Goal: Transaction & Acquisition: Purchase product/service

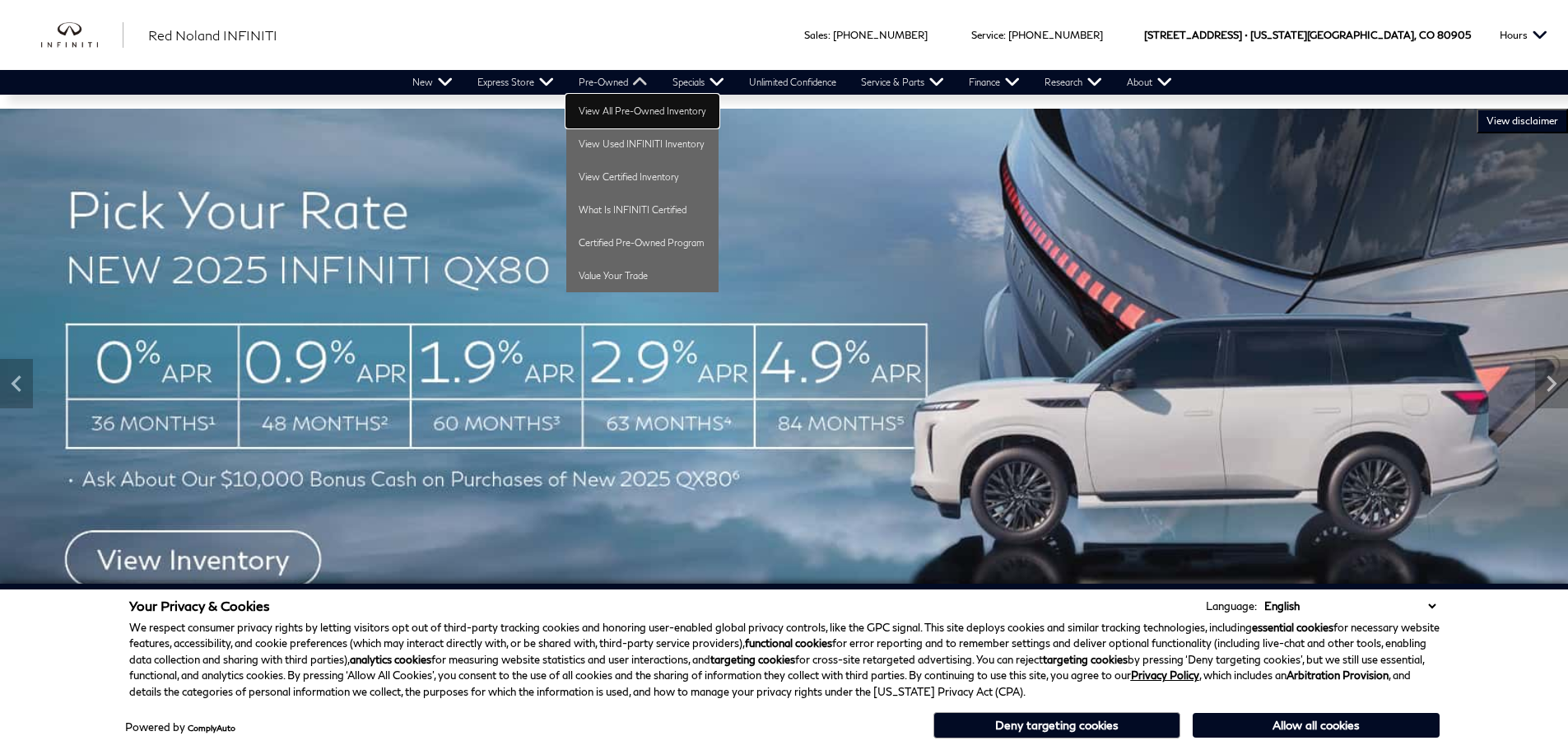
click at [631, 114] on link "View All Pre-Owned Inventory" at bounding box center [642, 111] width 152 height 33
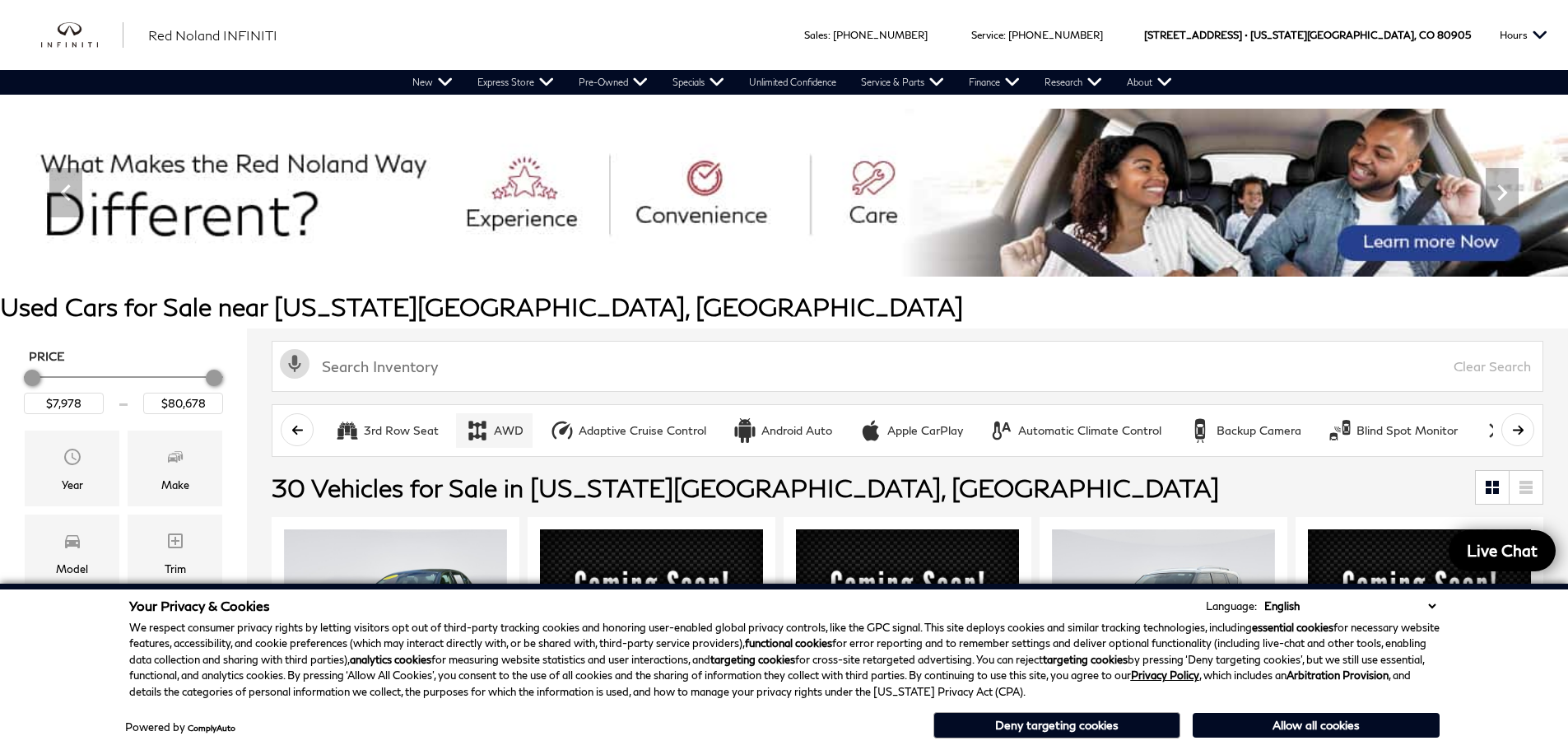
scroll to position [247, 0]
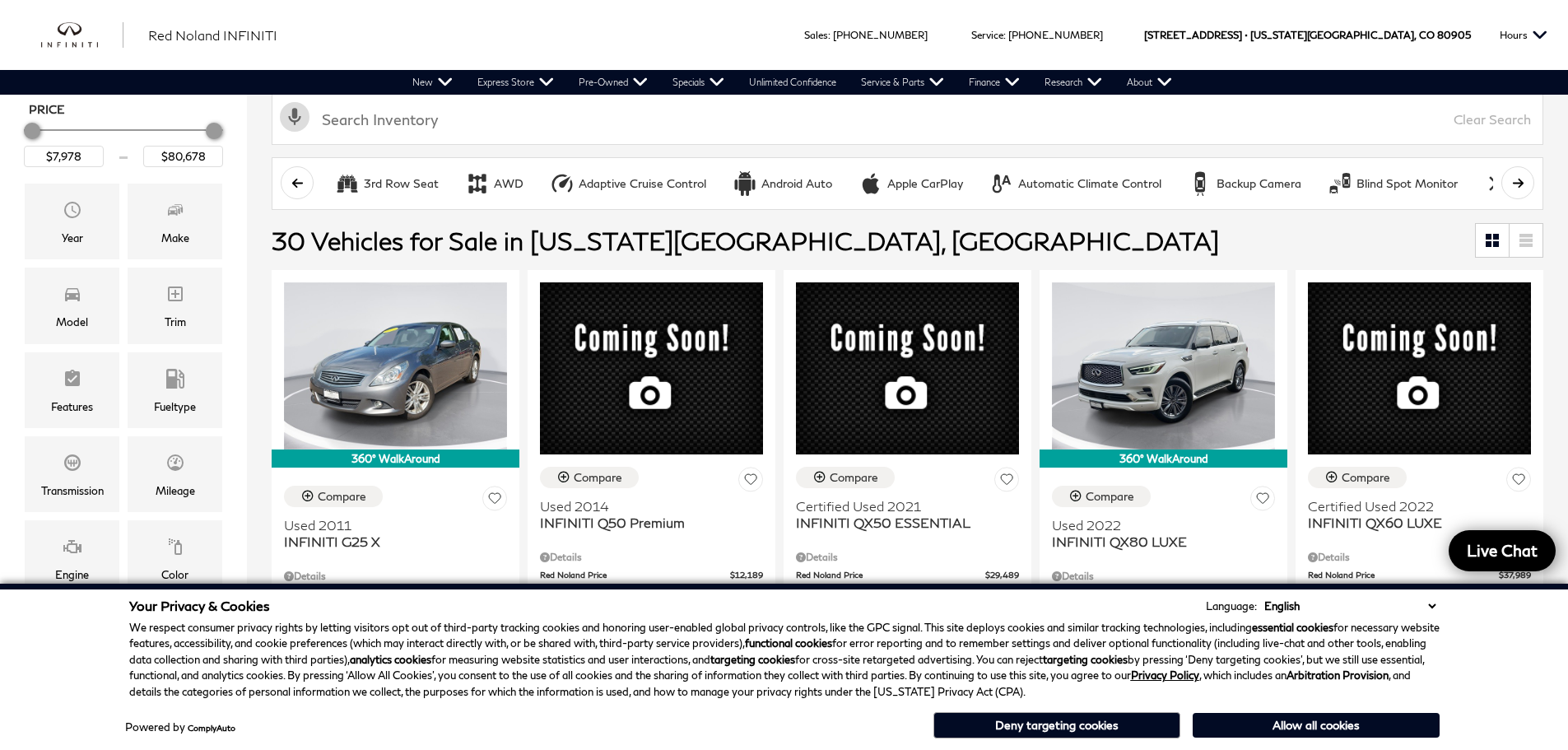
drag, startPoint x: 1337, startPoint y: 723, endPoint x: 1319, endPoint y: 721, distance: 18.1
click at [1337, 723] on button "Allow all cookies" at bounding box center [1316, 725] width 247 height 24
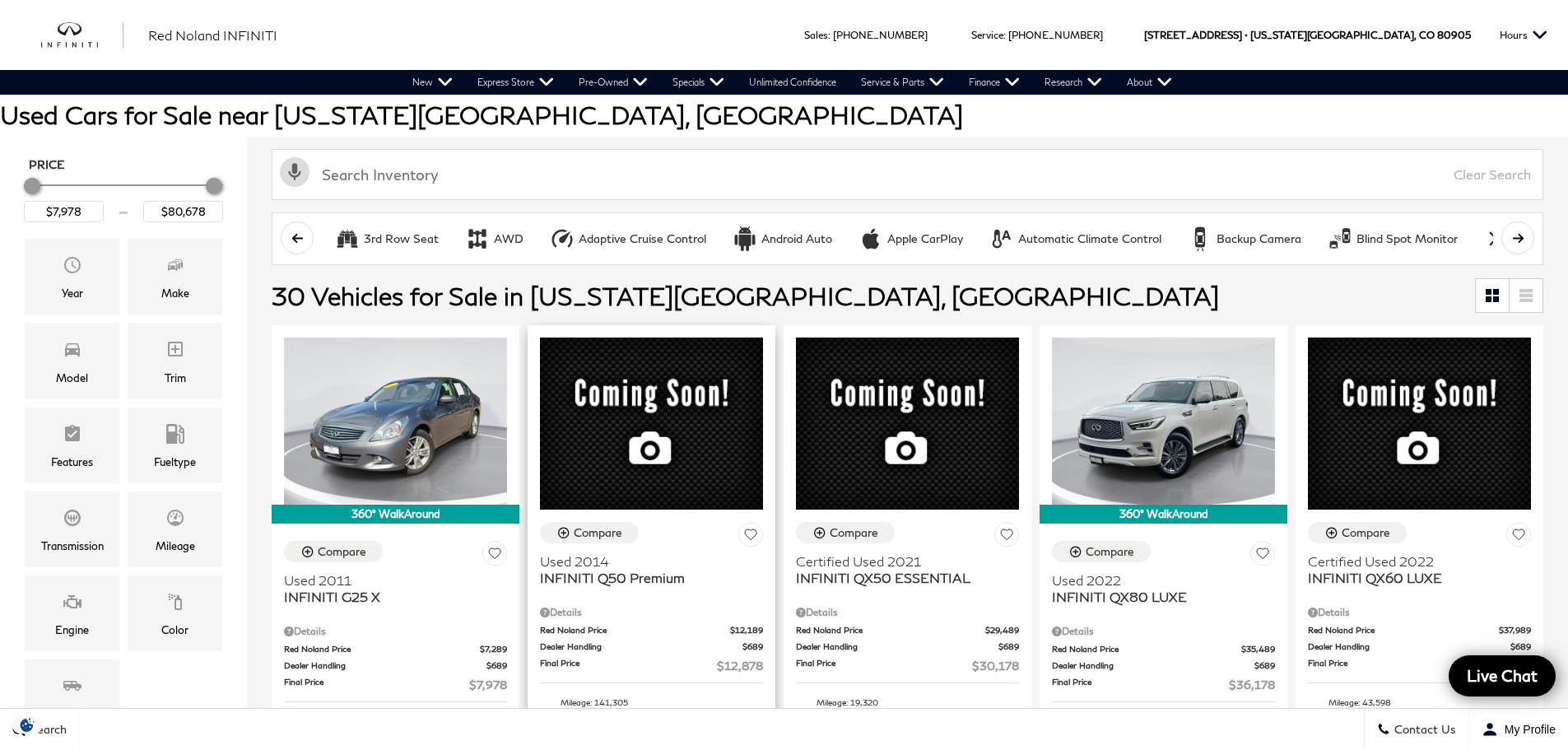
scroll to position [164, 0]
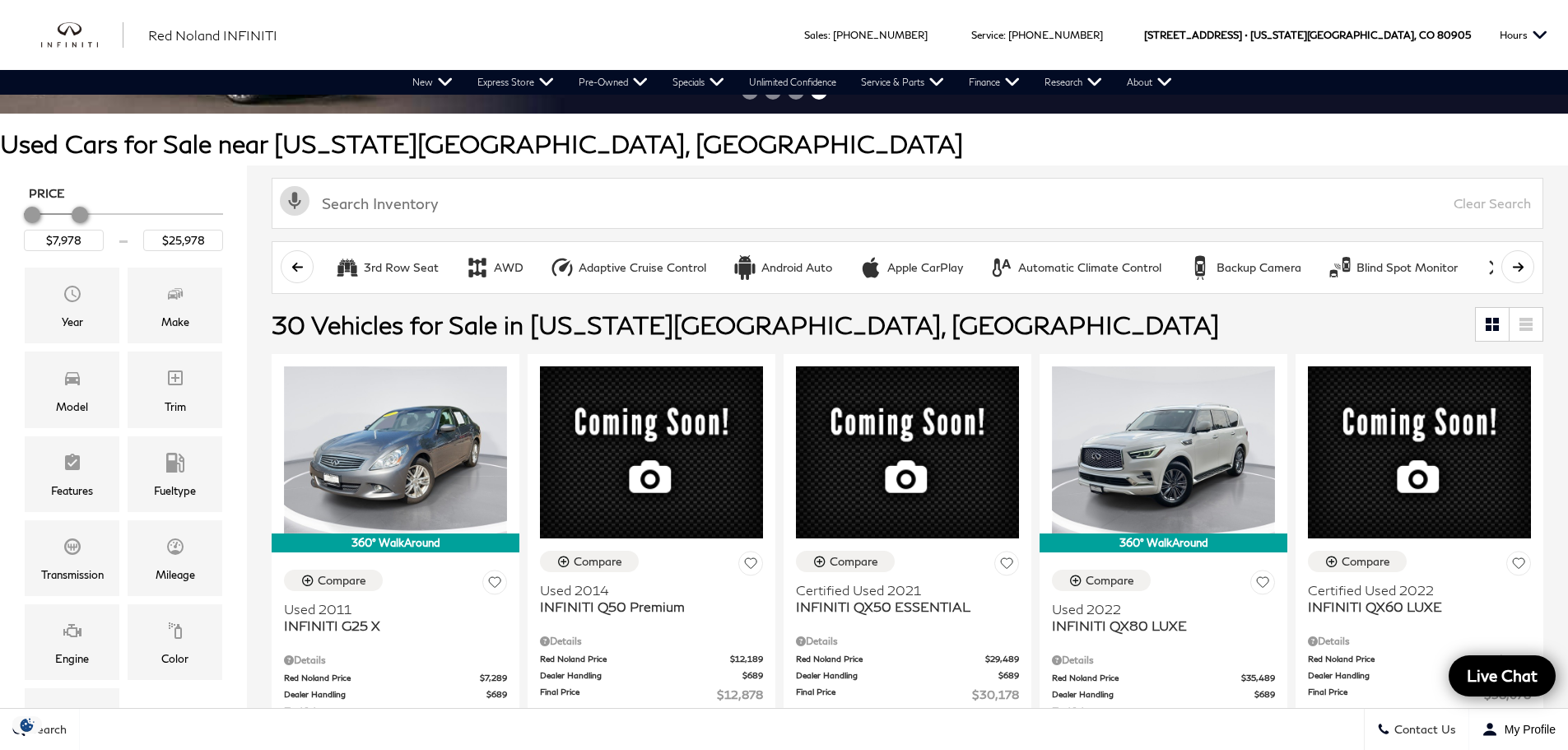
type input "$25,478"
drag, startPoint x: 212, startPoint y: 215, endPoint x: 74, endPoint y: 224, distance: 138.3
click at [74, 224] on div "Price" at bounding box center [123, 215] width 199 height 29
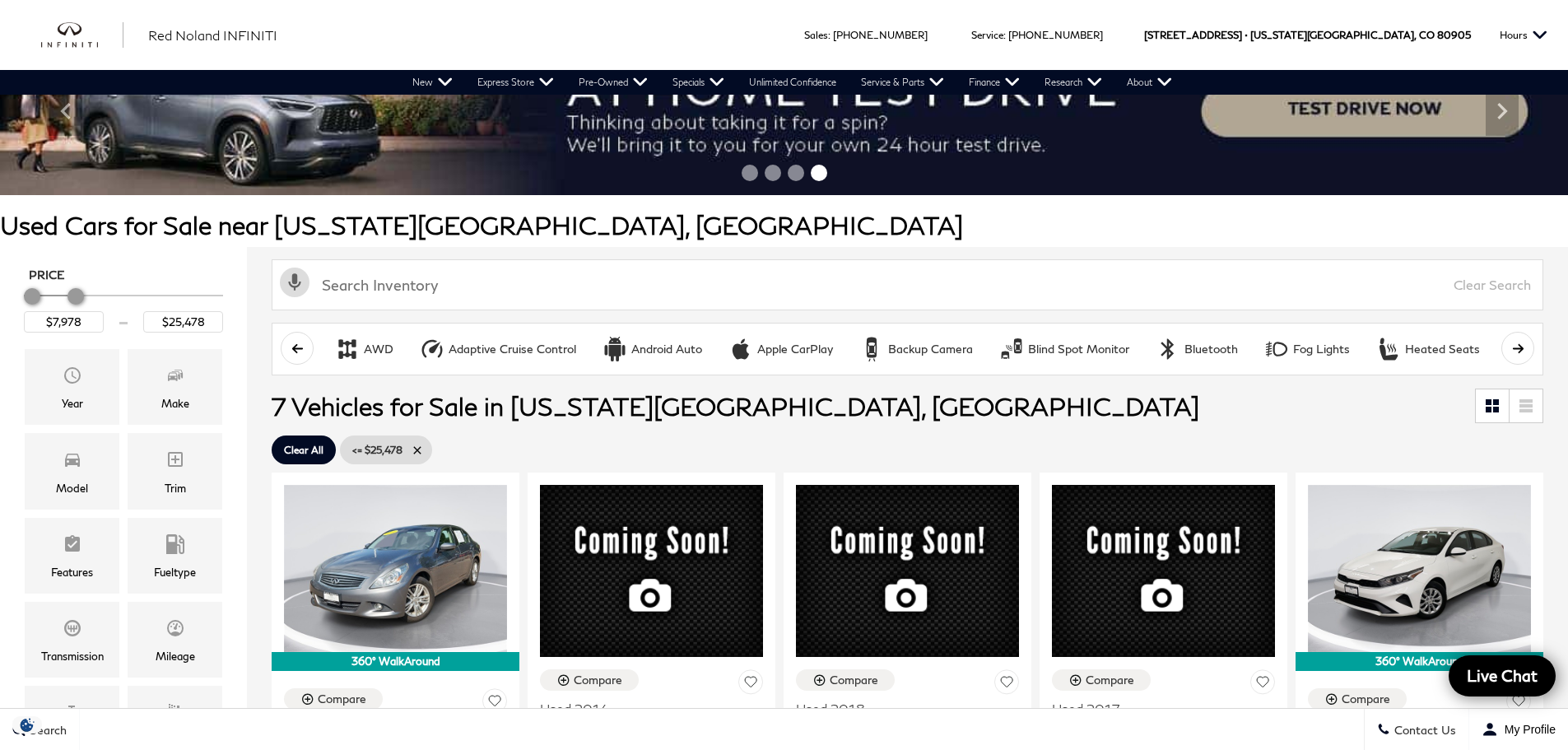
scroll to position [82, 0]
